Goal: Complete application form

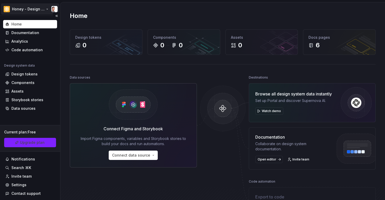
click at [38, 8] on html "Honey - Design System Home Documentation Analytics Code automation Design syste…" at bounding box center [192, 100] width 385 height 200
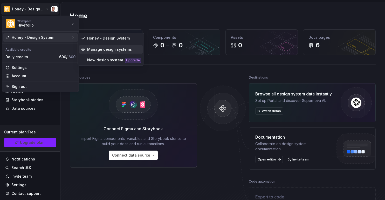
click at [87, 46] on div "Manage design systems" at bounding box center [111, 49] width 64 height 8
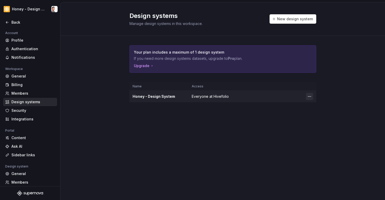
click at [309, 97] on html "Honey - Design System Back Account Profile Authentication Notifications Workspa…" at bounding box center [192, 100] width 385 height 200
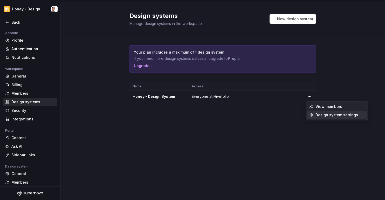
click at [319, 115] on div "Design system settings" at bounding box center [339, 114] width 49 height 5
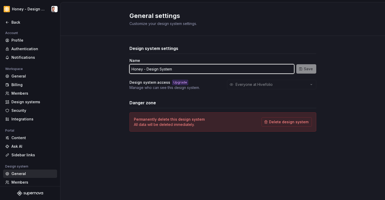
drag, startPoint x: 171, startPoint y: 69, endPoint x: 130, endPoint y: 70, distance: 41.5
click at [130, 70] on input "Honey - Design System" at bounding box center [211, 68] width 165 height 9
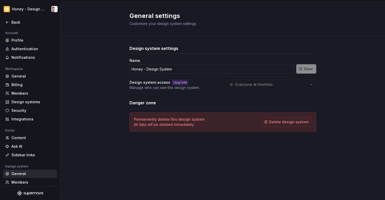
click at [115, 72] on div "Design system settings Name Honey - Design System Save Design system access Upg…" at bounding box center [222, 93] width 325 height 115
click at [11, 23] on div "Back" at bounding box center [33, 22] width 44 height 5
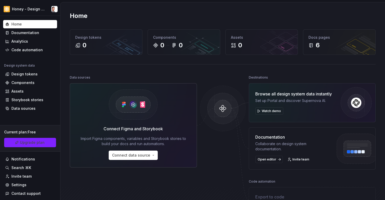
click at [167, 72] on div "Home Design tokens 0 Components 0 0 Assets 0 Docs pages 6 Data sources Connect …" at bounding box center [222, 122] width 325 height 240
click at [24, 178] on div "Invite team" at bounding box center [21, 175] width 20 height 5
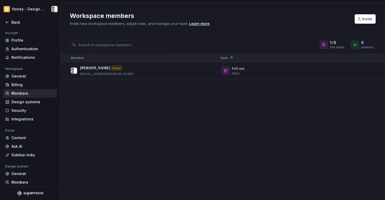
click at [232, 91] on div "Declan Talbert Owner declan_at@hotmail.com Full seat Editor" at bounding box center [222, 130] width 325 height 137
click at [13, 20] on div "Back" at bounding box center [33, 22] width 44 height 5
click at [54, 9] on html "Honey - Design System Back Account Profile Authentication Notifications Workspa…" at bounding box center [192, 100] width 385 height 200
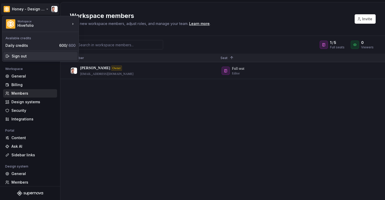
click at [26, 55] on div "Sign out" at bounding box center [44, 55] width 64 height 5
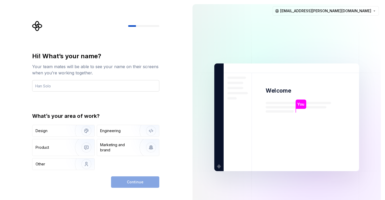
click at [123, 85] on input "text" at bounding box center [95, 85] width 127 height 11
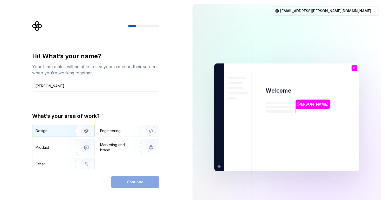
type input "Declan Talbert"
click at [83, 130] on img "button" at bounding box center [82, 130] width 33 height 35
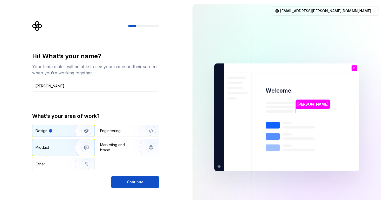
click at [78, 146] on img "button" at bounding box center [82, 147] width 33 height 35
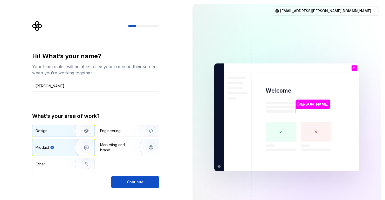
click at [83, 135] on img "button" at bounding box center [82, 130] width 33 height 35
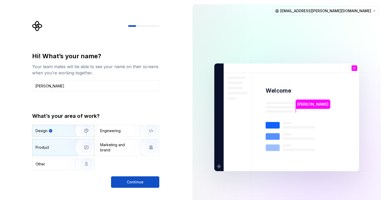
click at [66, 151] on div "Product" at bounding box center [63, 147] width 62 height 17
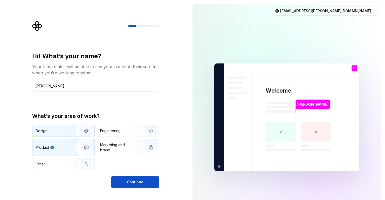
click at [77, 126] on img "button" at bounding box center [82, 130] width 33 height 35
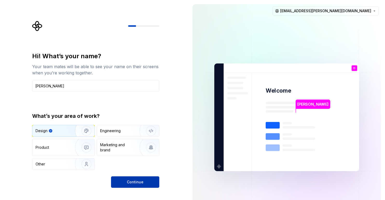
click at [132, 180] on span "Continue" at bounding box center [135, 181] width 17 height 5
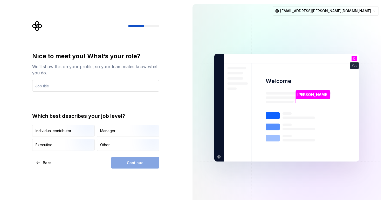
click at [109, 85] on input "text" at bounding box center [95, 85] width 127 height 11
click at [57, 87] on input "Senior" at bounding box center [95, 85] width 127 height 11
type input "Senior UX Designer"
click at [133, 163] on div "Continue" at bounding box center [135, 162] width 48 height 11
click at [78, 130] on img "button" at bounding box center [81, 137] width 33 height 35
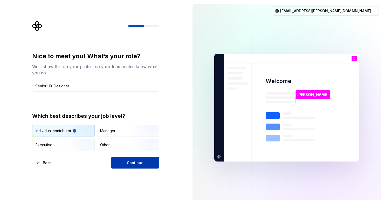
click at [129, 161] on span "Continue" at bounding box center [135, 162] width 17 height 5
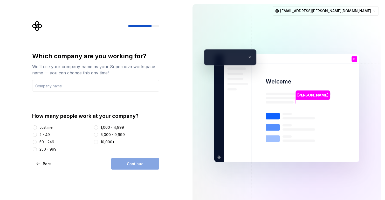
click at [47, 149] on div "250 - 999" at bounding box center [47, 148] width 17 height 5
click at [37, 149] on button "250 - 999" at bounding box center [35, 149] width 4 height 4
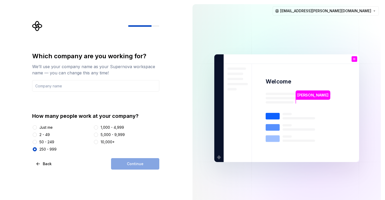
click at [44, 127] on div "Just me" at bounding box center [45, 127] width 13 height 5
click at [37, 127] on button "Just me" at bounding box center [35, 127] width 4 height 4
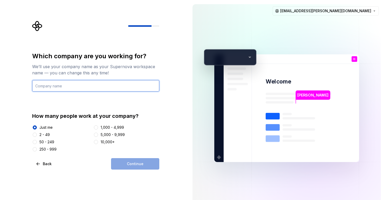
click at [68, 85] on input "text" at bounding box center [95, 85] width 127 height 11
type input "UKTV - Test"
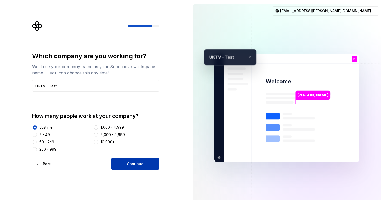
click at [135, 163] on span "Continue" at bounding box center [135, 163] width 17 height 5
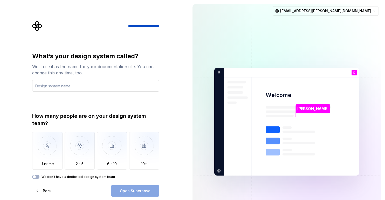
click at [118, 85] on input "text" at bounding box center [95, 85] width 127 height 11
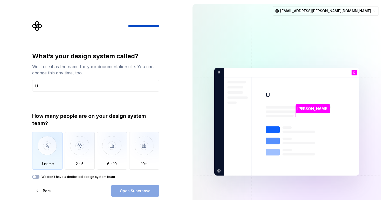
click at [46, 144] on img "button" at bounding box center [47, 149] width 30 height 35
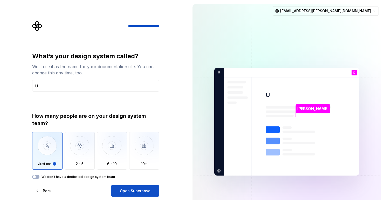
click at [89, 178] on label "We don't have a dedicated design system team" at bounding box center [78, 176] width 73 height 4
click at [39, 178] on button "We don't have a dedicated design system team" at bounding box center [35, 176] width 7 height 4
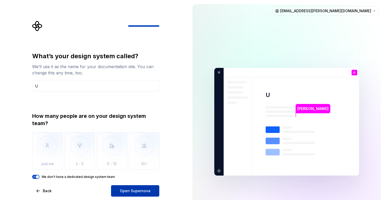
click at [138, 192] on span "Open Supernova" at bounding box center [135, 190] width 31 height 5
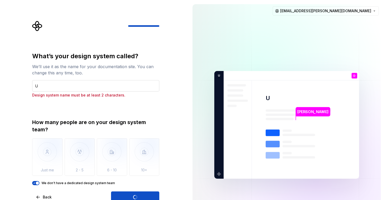
click at [105, 87] on input "U" at bounding box center [95, 85] width 127 height 11
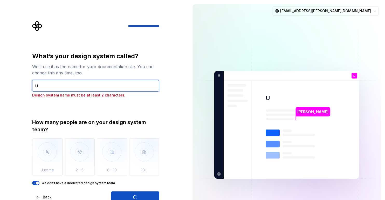
type input "Uk"
